Goal: Check status: Check status

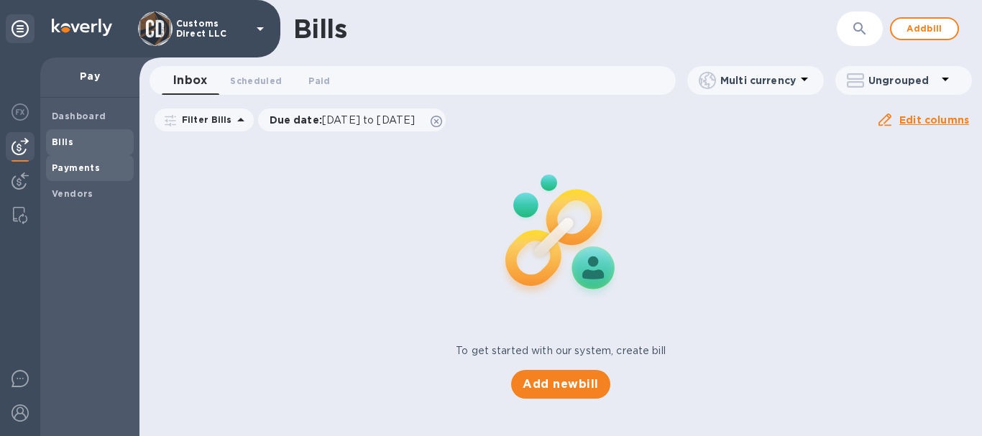
click at [56, 165] on b "Payments" at bounding box center [76, 167] width 48 height 11
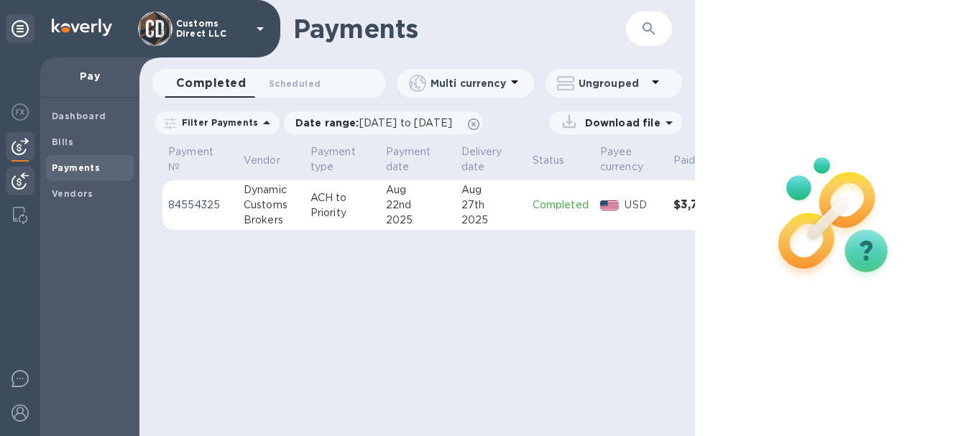
click at [21, 176] on img at bounding box center [19, 180] width 17 height 17
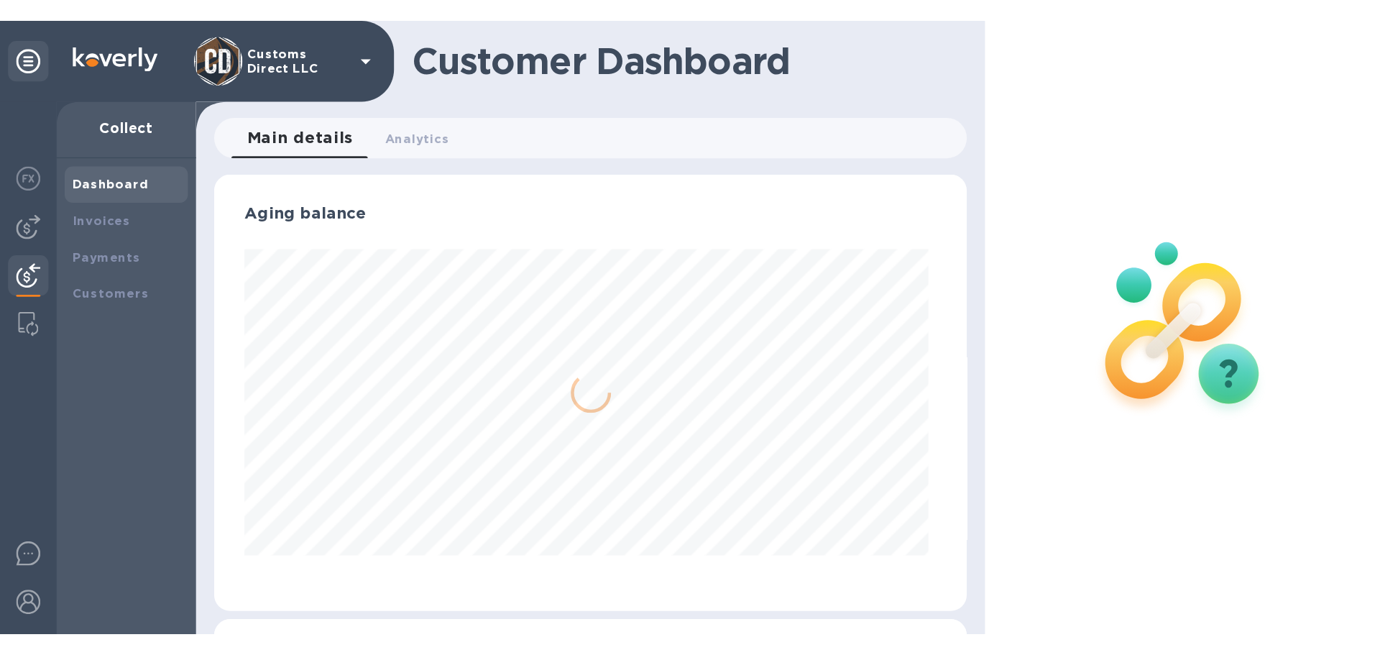
scroll to position [310, 530]
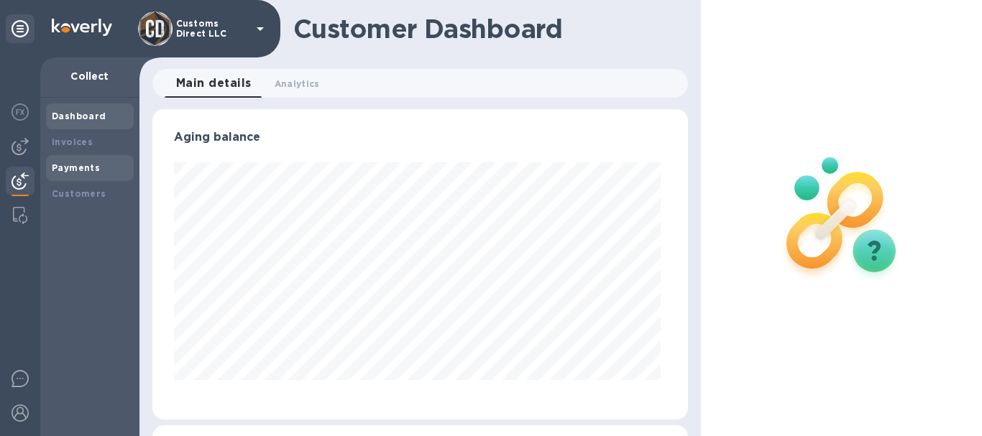
click at [75, 165] on b "Payments" at bounding box center [76, 167] width 48 height 11
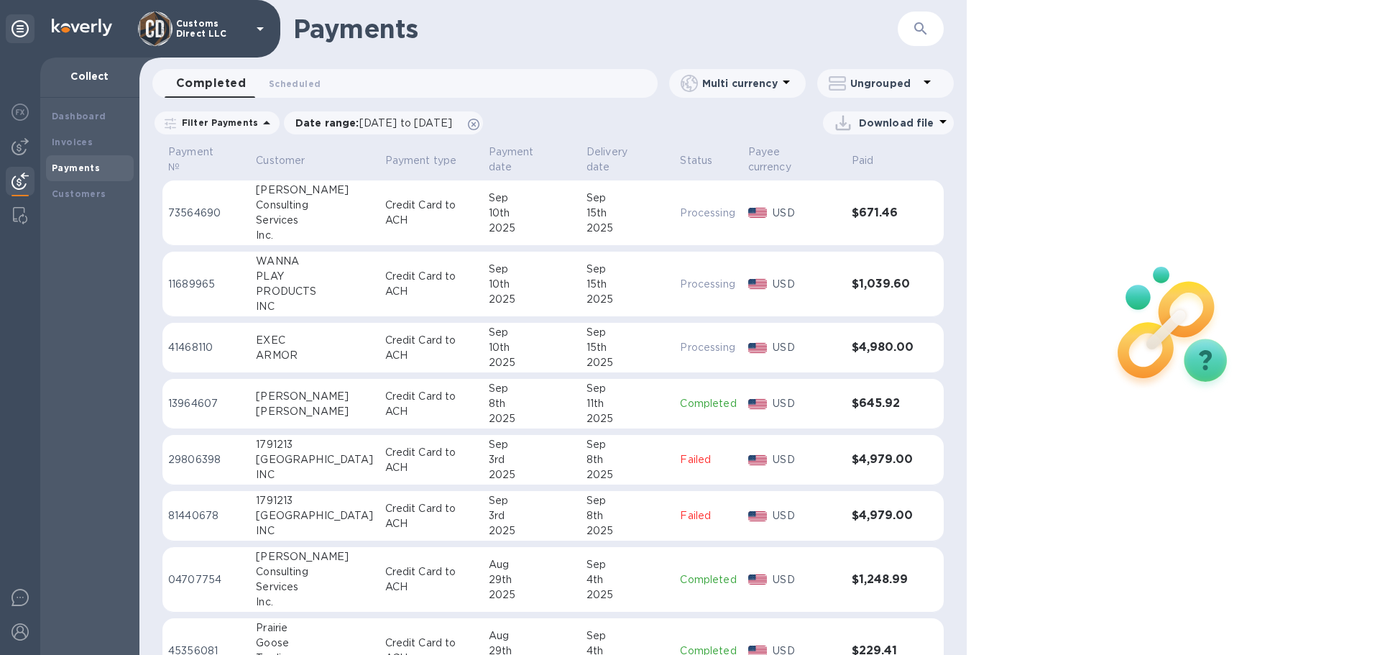
click at [500, 221] on div "2025" at bounding box center [532, 228] width 86 height 15
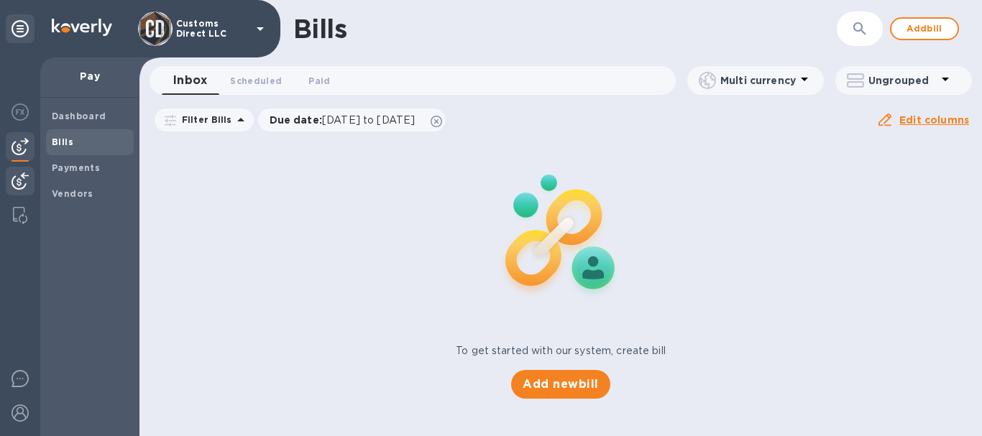
click at [19, 184] on img at bounding box center [19, 180] width 17 height 17
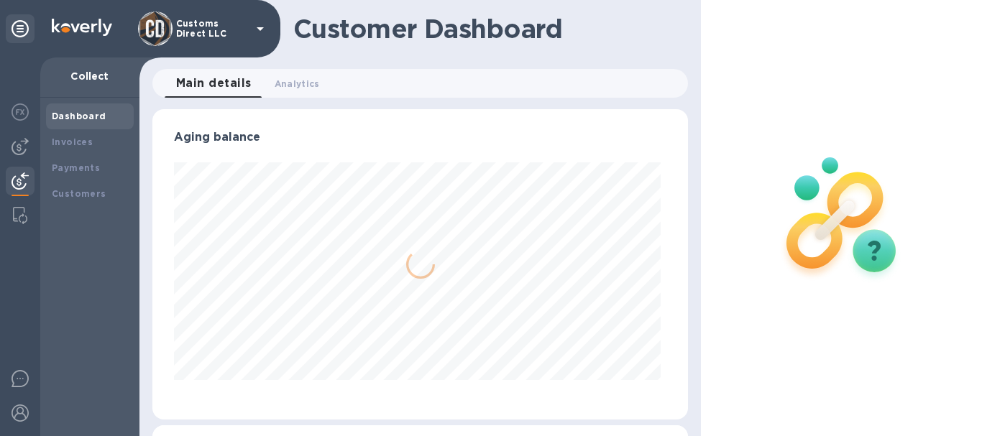
scroll to position [310, 530]
click at [58, 168] on b "Payments" at bounding box center [76, 167] width 48 height 11
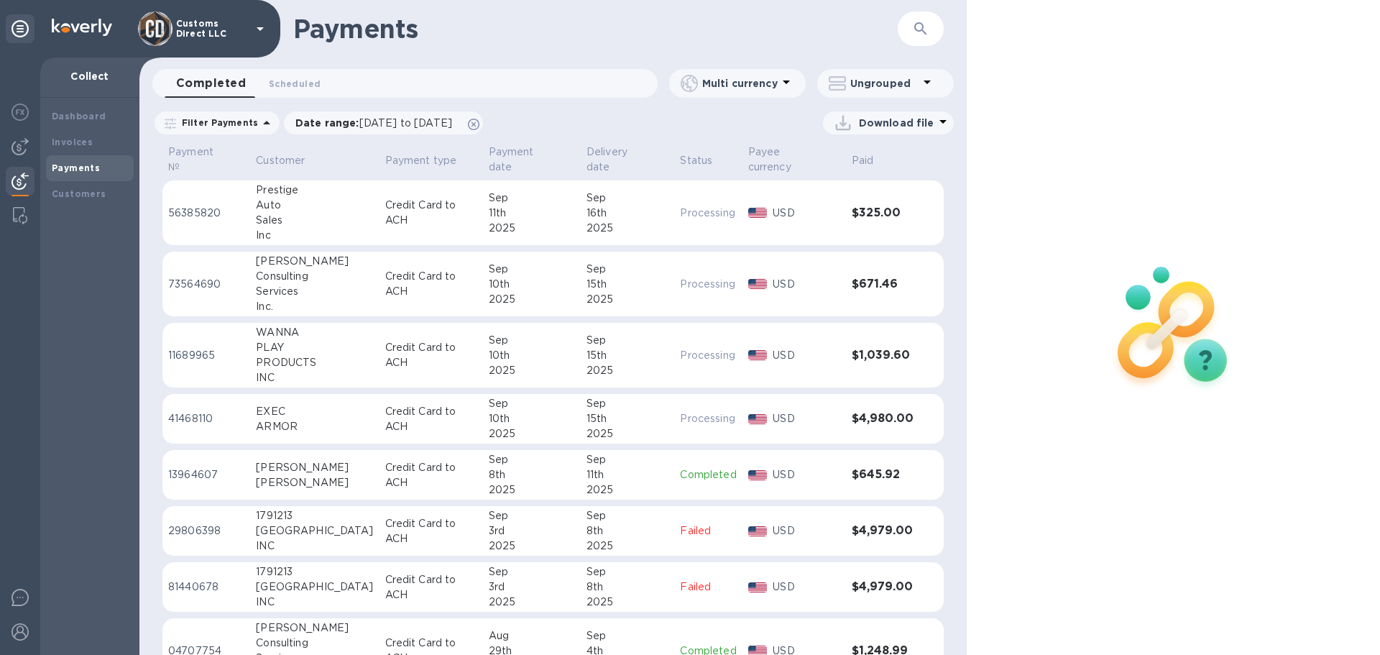
click at [504, 190] on div "Sep" at bounding box center [532, 197] width 86 height 15
